Goal: Find specific page/section: Find specific page/section

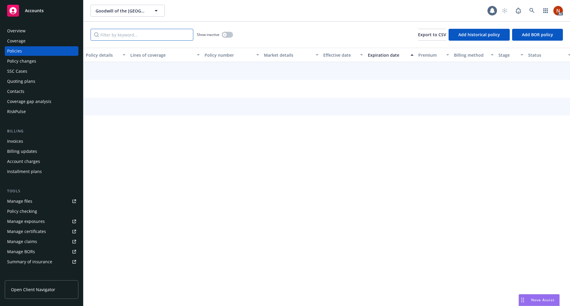
click at [137, 36] on input "Filter by keyword..." at bounding box center [142, 35] width 103 height 12
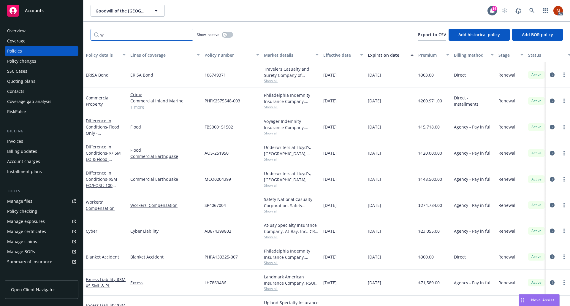
click at [137, 36] on input "w" at bounding box center [142, 35] width 103 height 12
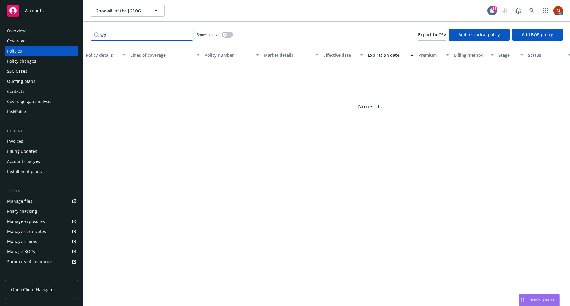
type input "w"
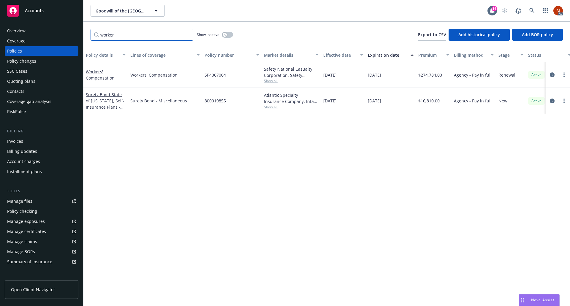
type input "worker"
